Goal: Navigation & Orientation: Understand site structure

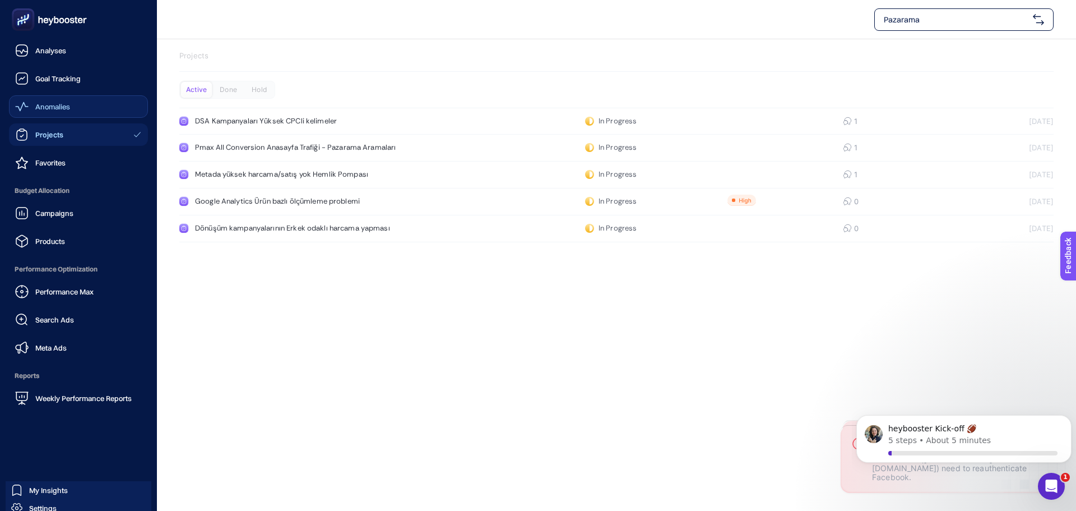
click at [81, 102] on link "Anomalies" at bounding box center [78, 106] width 139 height 22
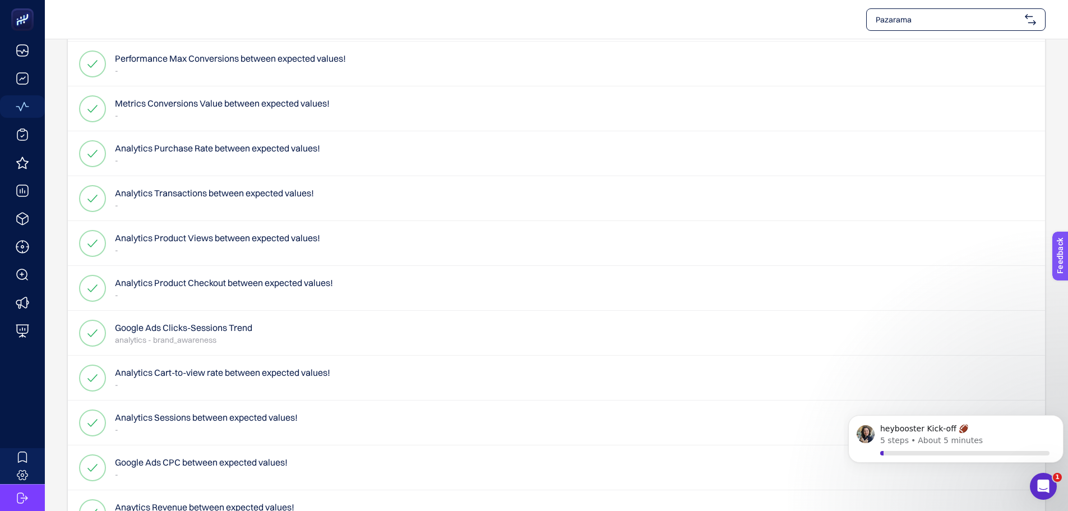
scroll to position [504, 0]
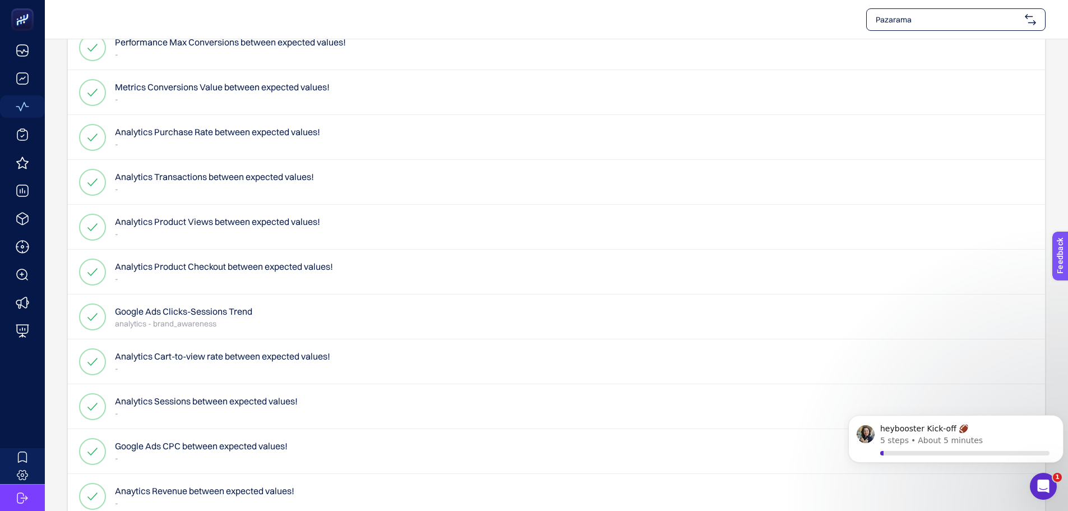
click at [276, 225] on h4 "Analytics Product Views between expected values!" at bounding box center [217, 221] width 205 height 13
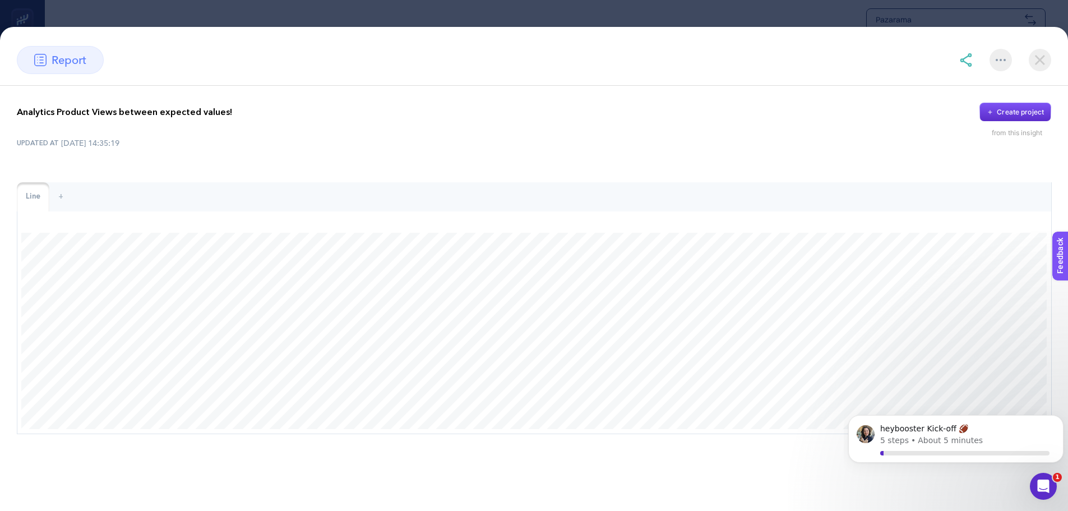
click at [1044, 59] on img at bounding box center [1040, 60] width 22 height 22
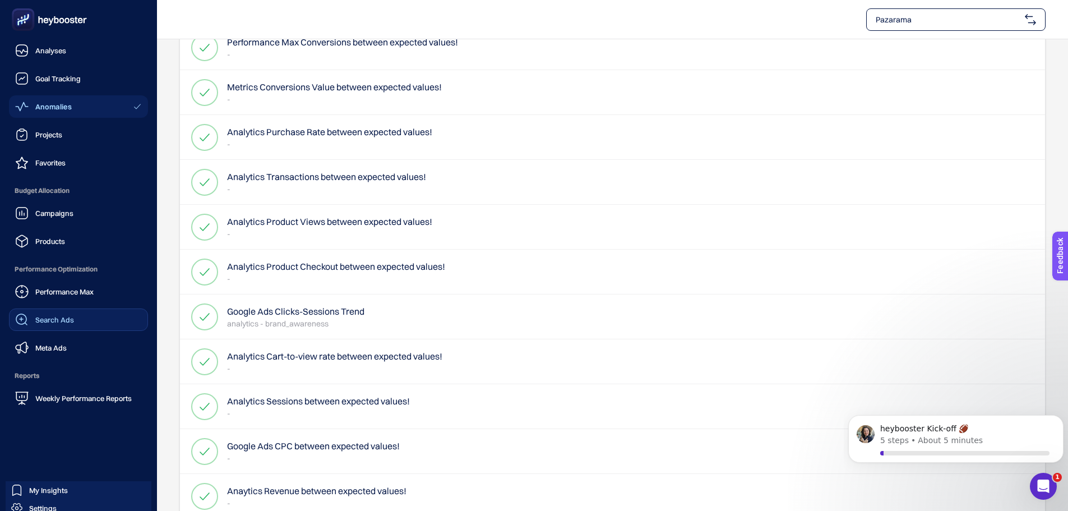
click at [68, 313] on div "Search Ads" at bounding box center [44, 319] width 59 height 13
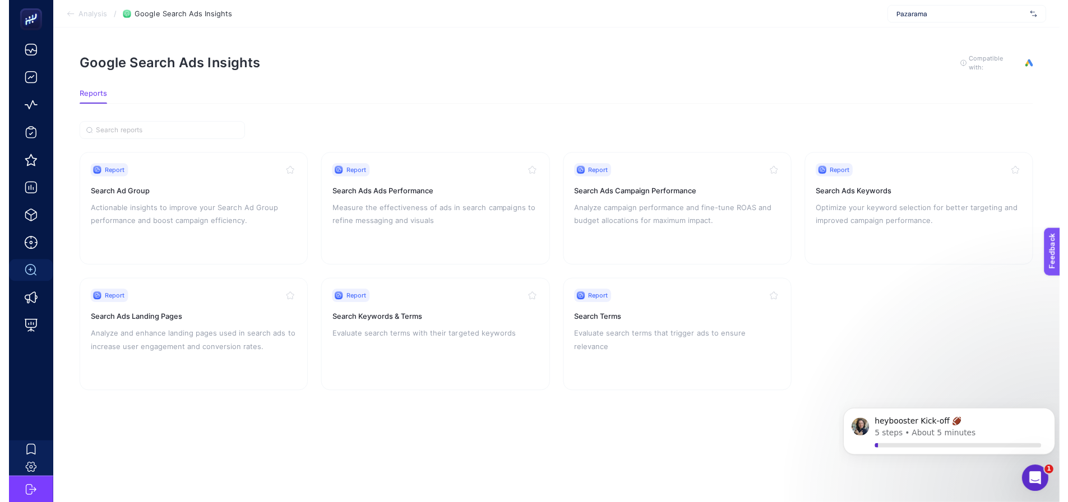
scroll to position [8, 0]
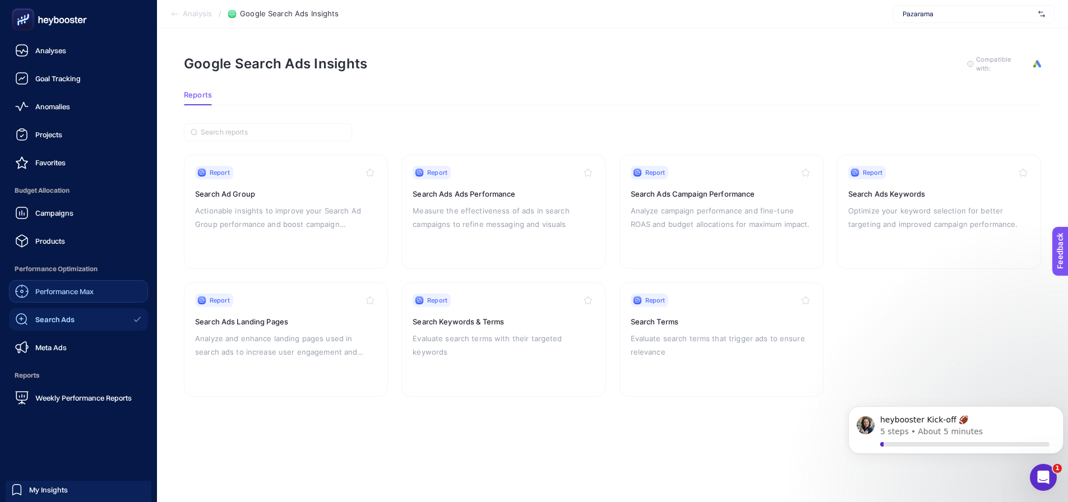
click at [57, 289] on span "Performance Max" at bounding box center [64, 291] width 58 height 9
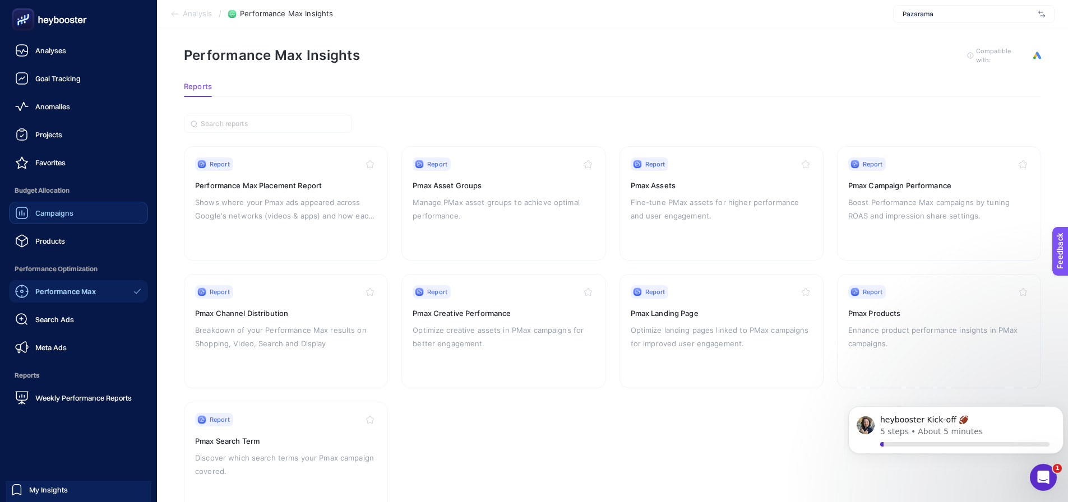
click at [68, 217] on span "Campaigns" at bounding box center [54, 213] width 38 height 9
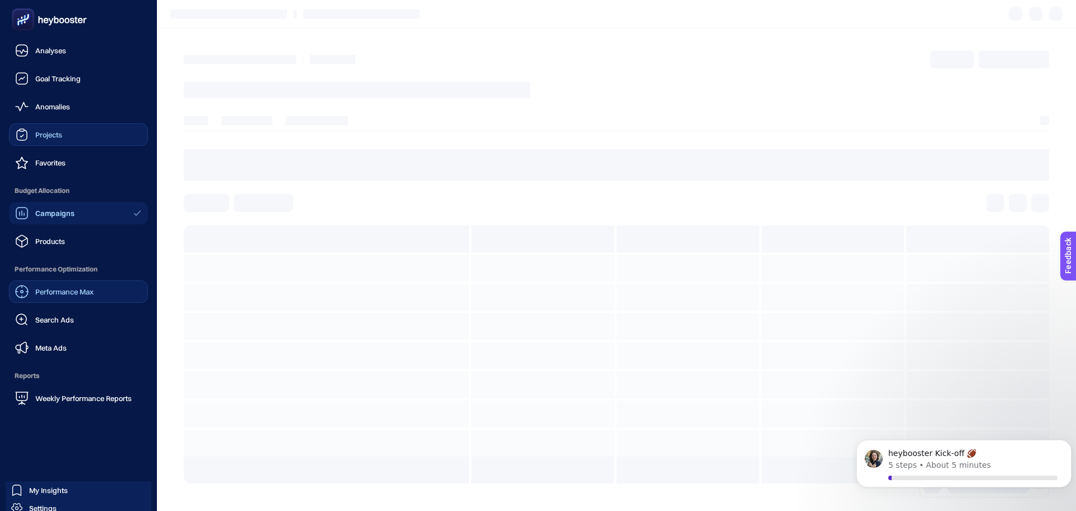
click at [68, 133] on link "Projects" at bounding box center [78, 134] width 139 height 22
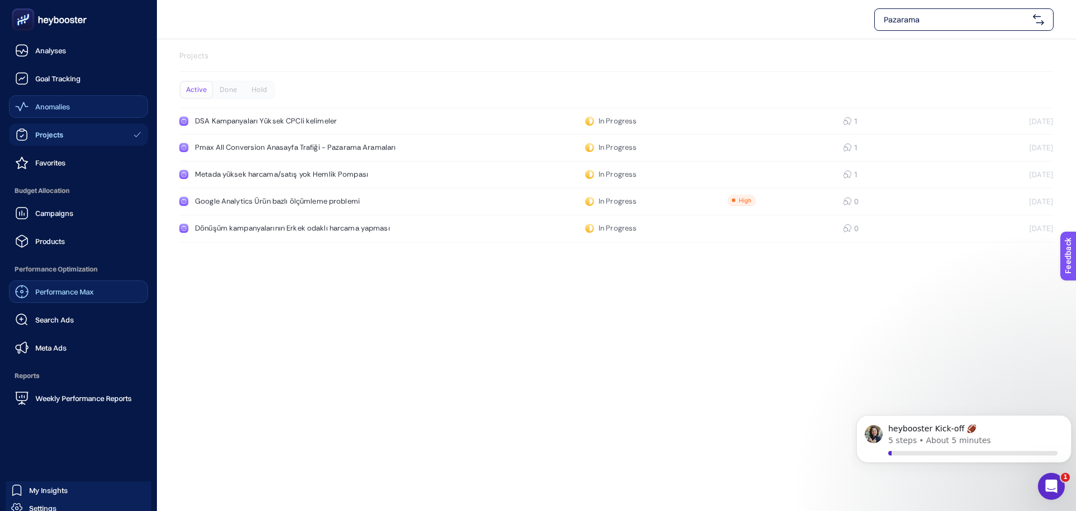
click at [55, 110] on span "Anomalies" at bounding box center [52, 106] width 35 height 9
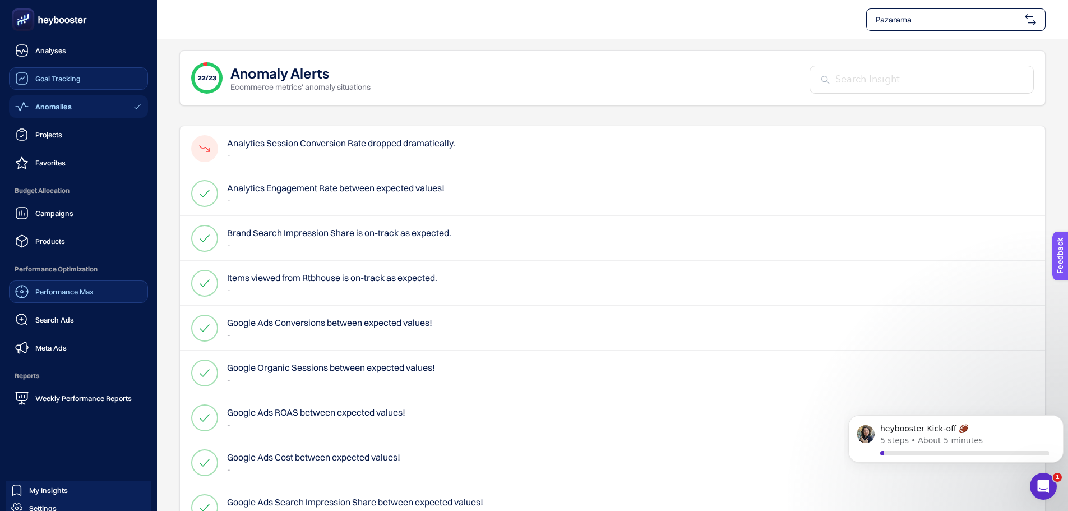
click at [46, 84] on div "Goal Tracking" at bounding box center [48, 78] width 66 height 13
